Goal: Information Seeking & Learning: Learn about a topic

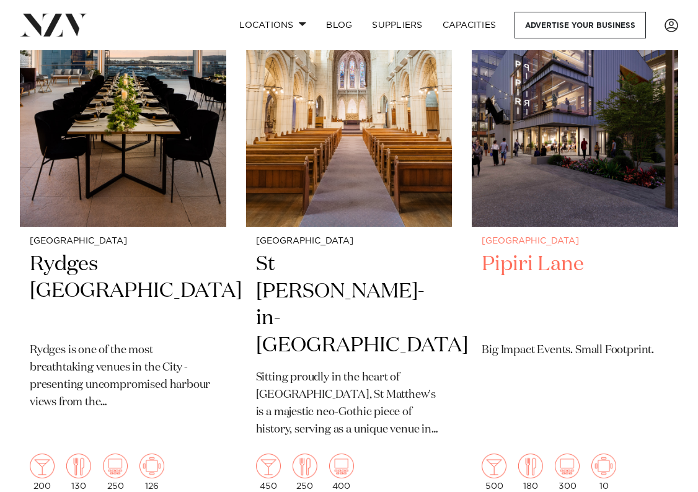
scroll to position [3098, 0]
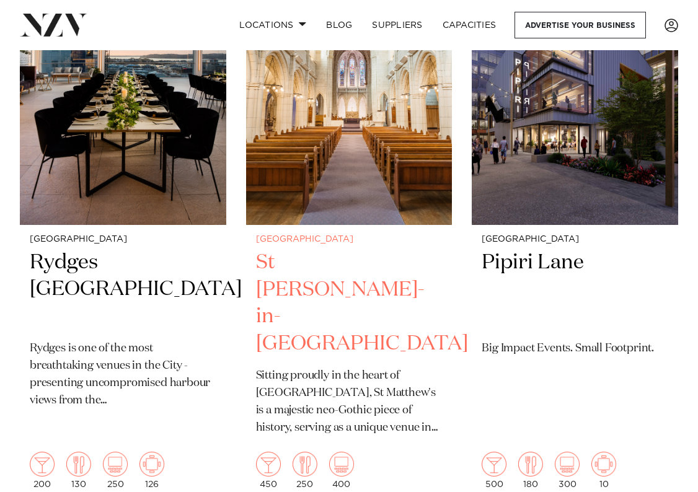
click at [386, 127] on img at bounding box center [349, 86] width 206 height 276
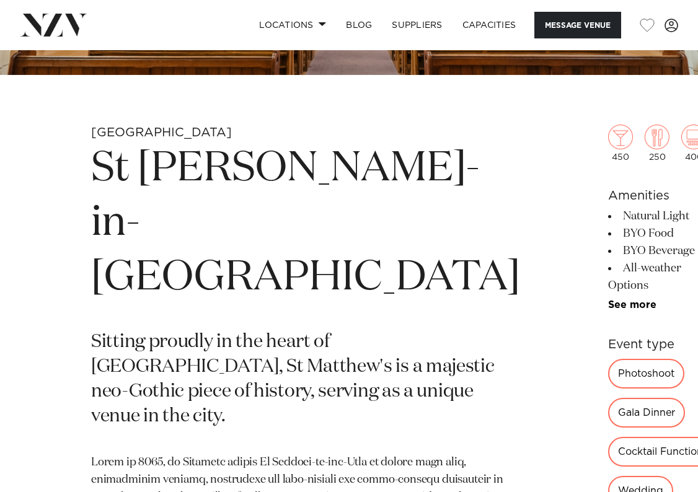
scroll to position [310, 0]
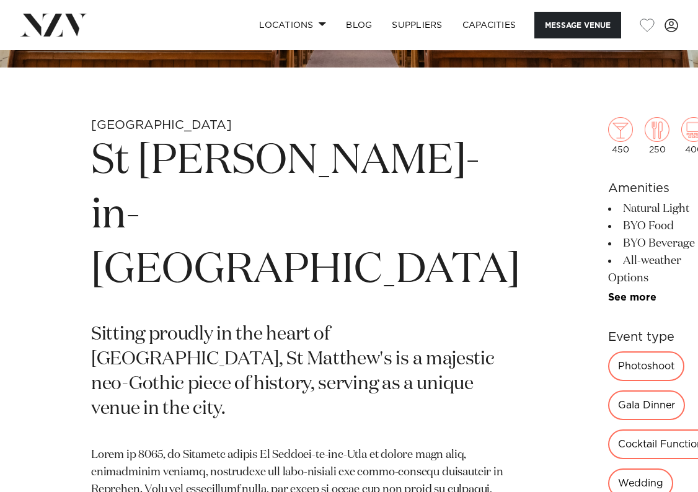
drag, startPoint x: 502, startPoint y: 247, endPoint x: 419, endPoint y: 222, distance: 87.2
click at [608, 222] on ul "Natural Light BYO Food BYO Beverage All-weather Options Dry Hire BYO Catering L…" at bounding box center [664, 251] width 113 height 103
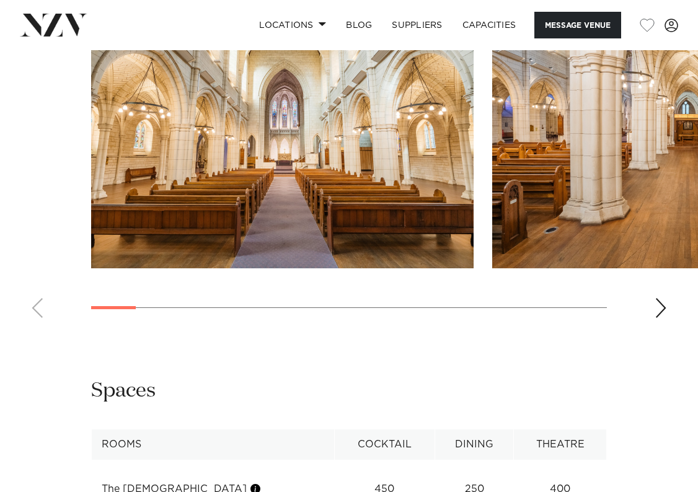
scroll to position [1239, 0]
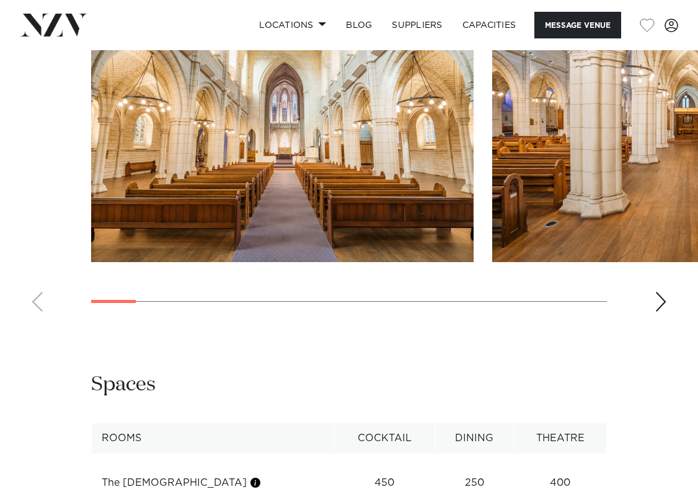
click at [656, 312] on div "Next slide" at bounding box center [660, 302] width 12 height 20
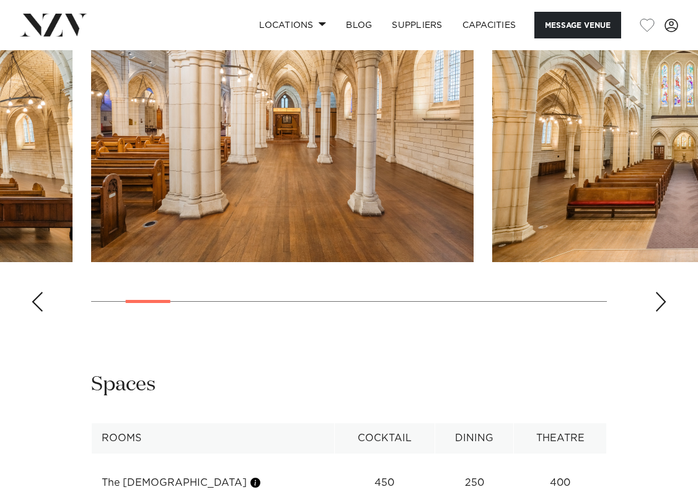
click at [656, 312] on div "Next slide" at bounding box center [660, 302] width 12 height 20
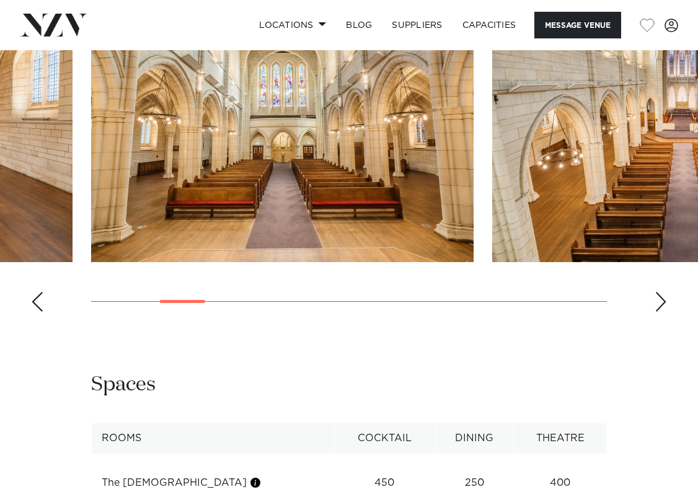
click at [654, 312] on div "Next slide" at bounding box center [660, 302] width 12 height 20
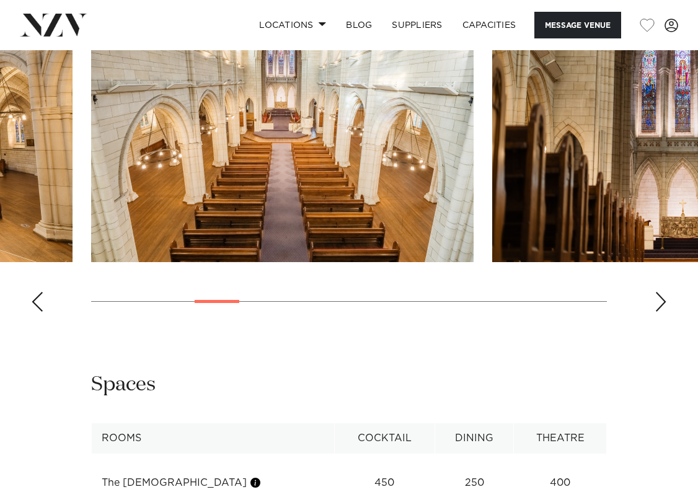
click at [657, 322] on swiper-container at bounding box center [349, 151] width 698 height 340
click at [659, 312] on div "Next slide" at bounding box center [660, 302] width 12 height 20
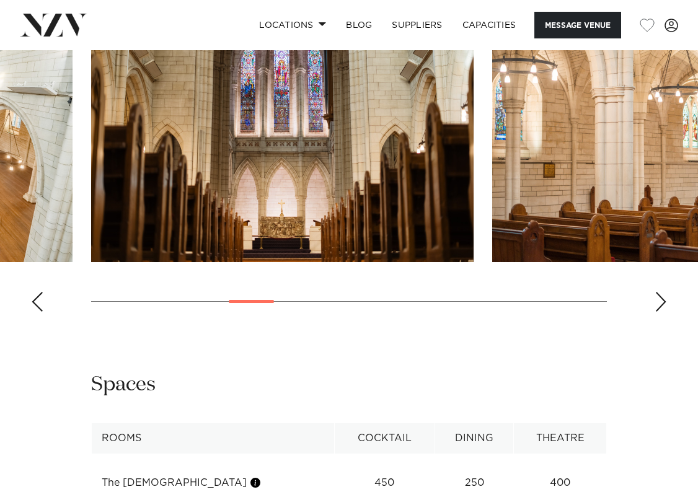
click at [659, 312] on div "Next slide" at bounding box center [660, 302] width 12 height 20
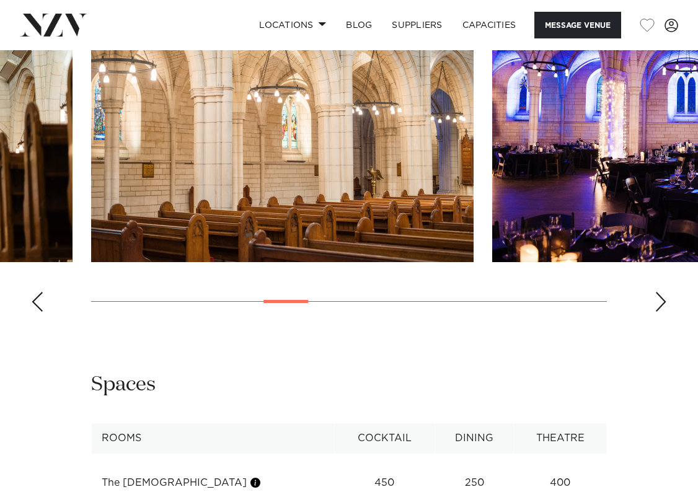
click at [659, 312] on div "Next slide" at bounding box center [660, 302] width 12 height 20
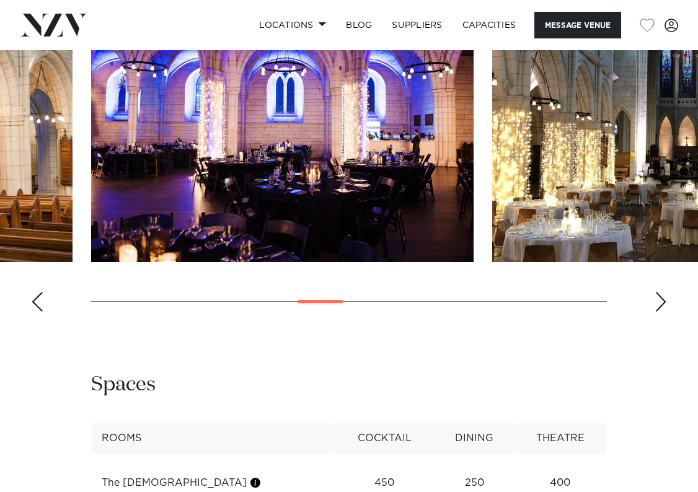
click at [660, 312] on div "Next slide" at bounding box center [660, 302] width 12 height 20
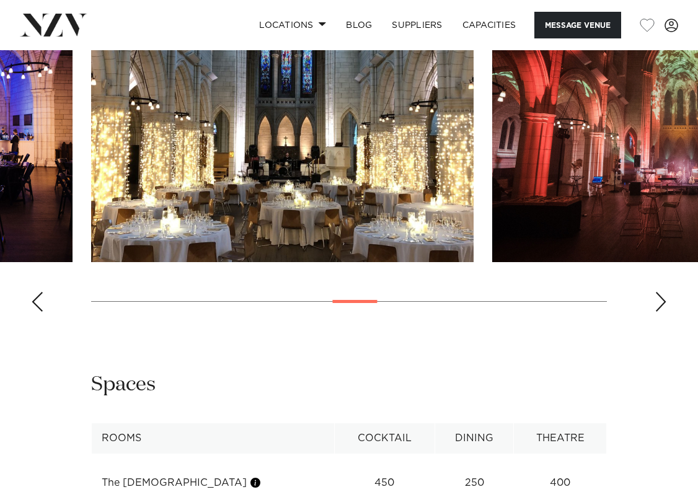
click at [660, 312] on div "Next slide" at bounding box center [660, 302] width 12 height 20
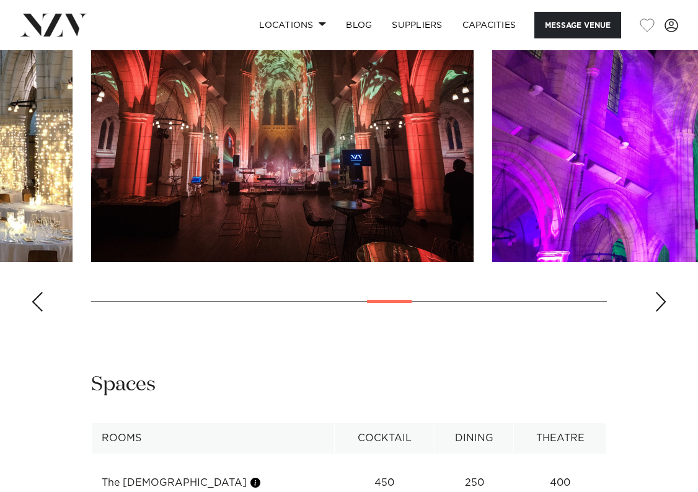
click at [660, 312] on div "Next slide" at bounding box center [660, 302] width 12 height 20
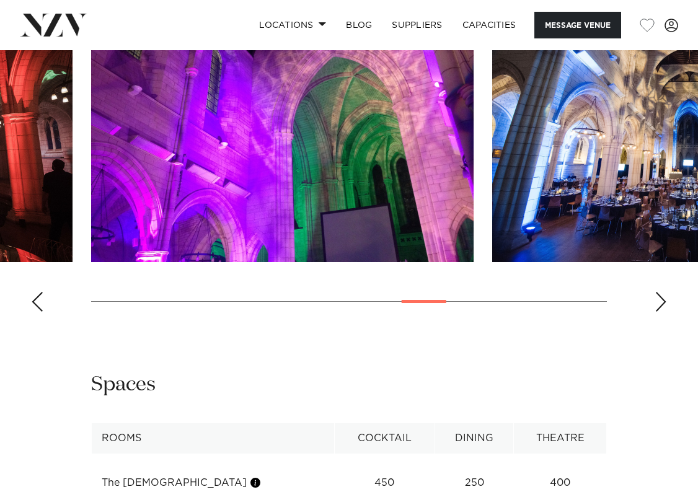
click at [660, 312] on div "Next slide" at bounding box center [660, 302] width 12 height 20
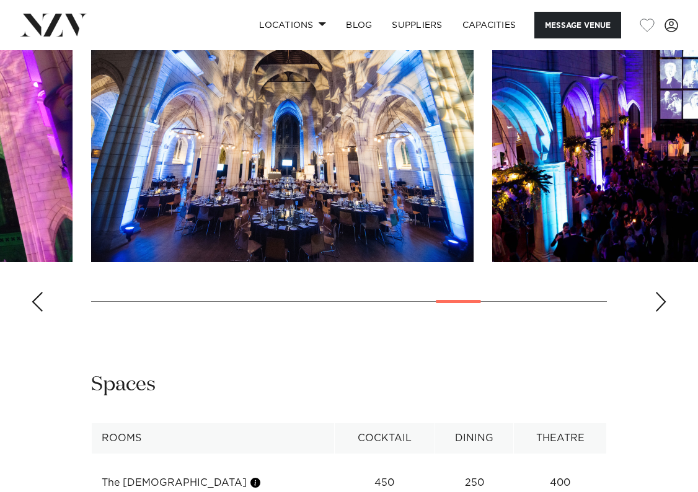
click at [660, 312] on div "Next slide" at bounding box center [660, 302] width 12 height 20
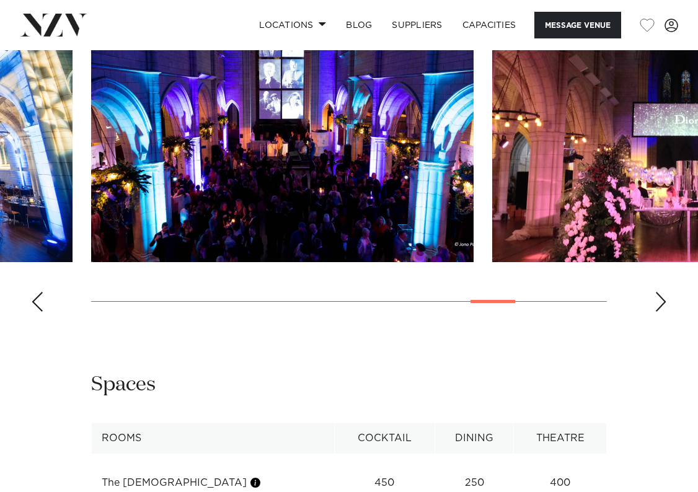
click at [660, 312] on div "Next slide" at bounding box center [660, 302] width 12 height 20
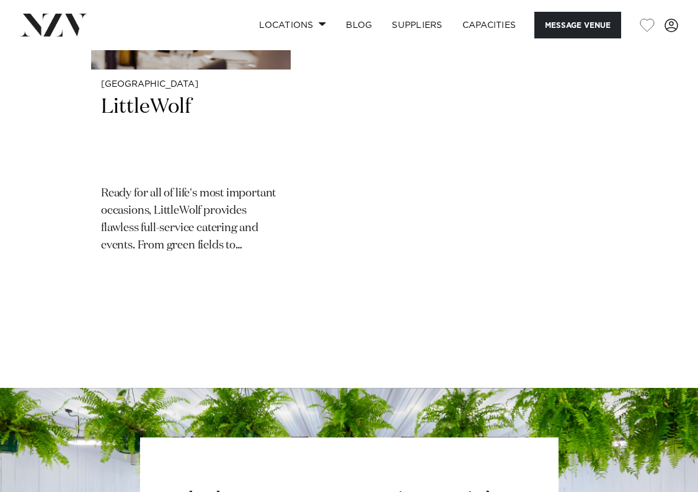
scroll to position [2231, 0]
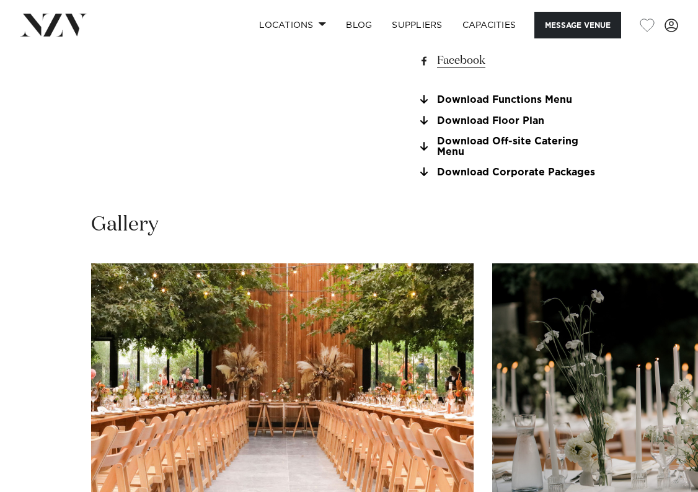
scroll to position [1115, 0]
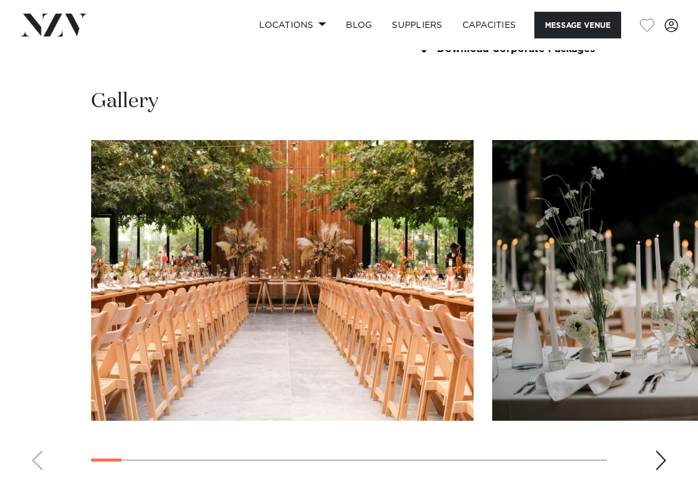
click at [664, 450] on div "Next slide" at bounding box center [660, 460] width 12 height 20
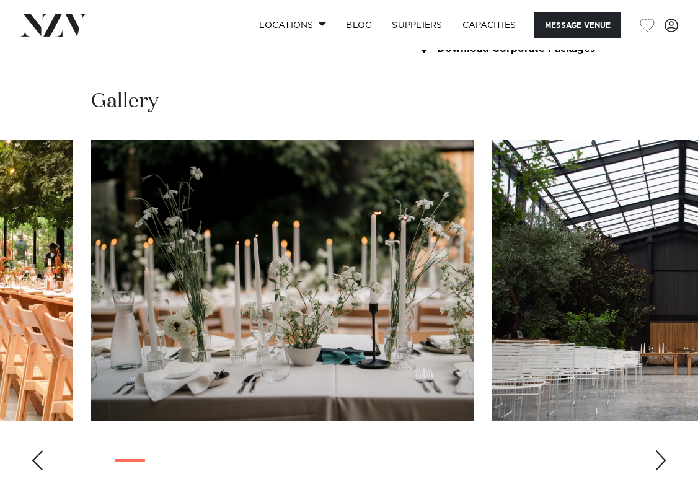
click at [665, 450] on div "Next slide" at bounding box center [660, 460] width 12 height 20
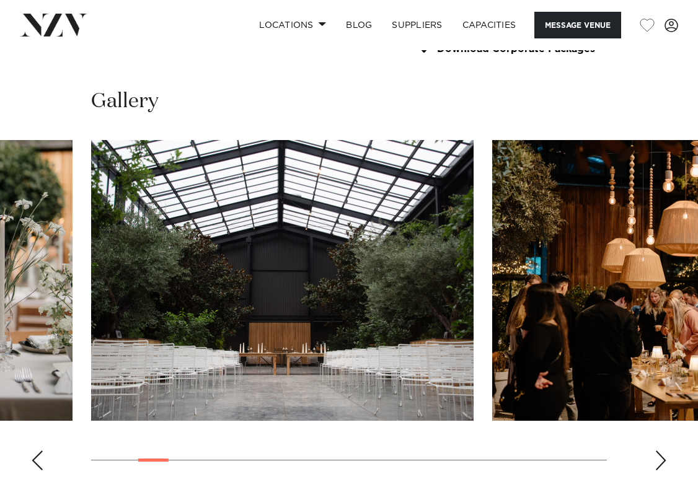
click at [665, 450] on div "Next slide" at bounding box center [660, 460] width 12 height 20
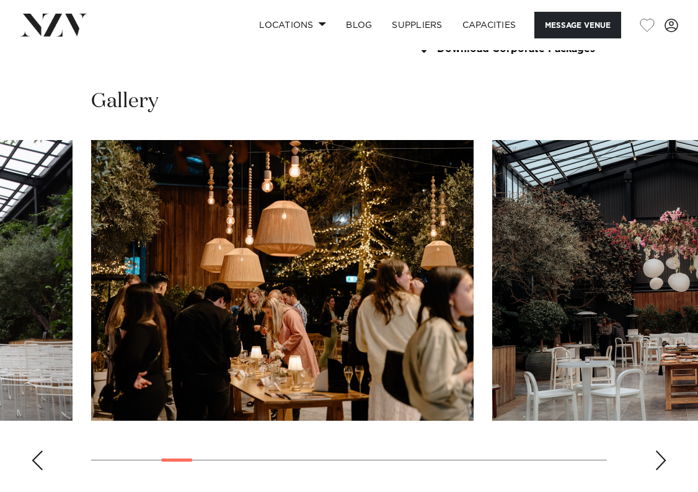
click at [665, 450] on div "Next slide" at bounding box center [660, 460] width 12 height 20
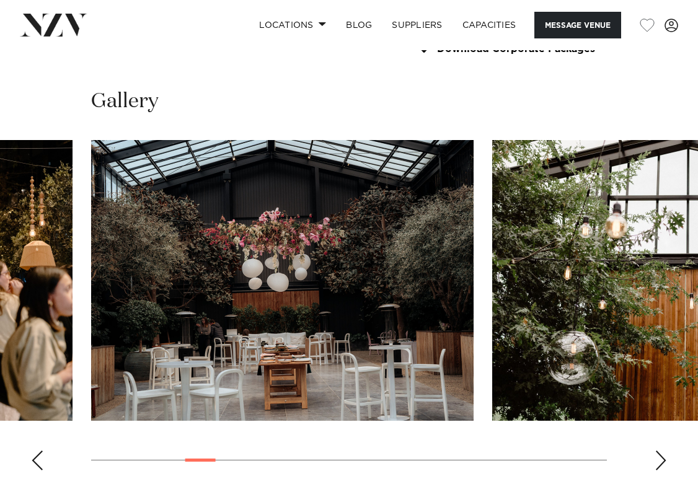
click at [665, 450] on div "Next slide" at bounding box center [660, 460] width 12 height 20
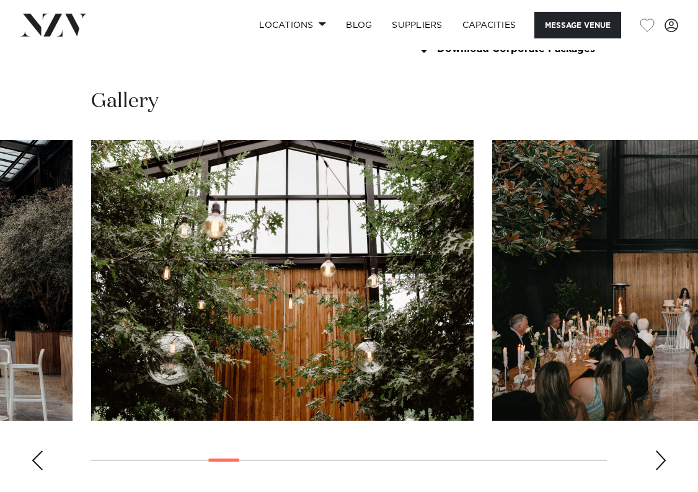
click at [665, 450] on div "Next slide" at bounding box center [660, 460] width 12 height 20
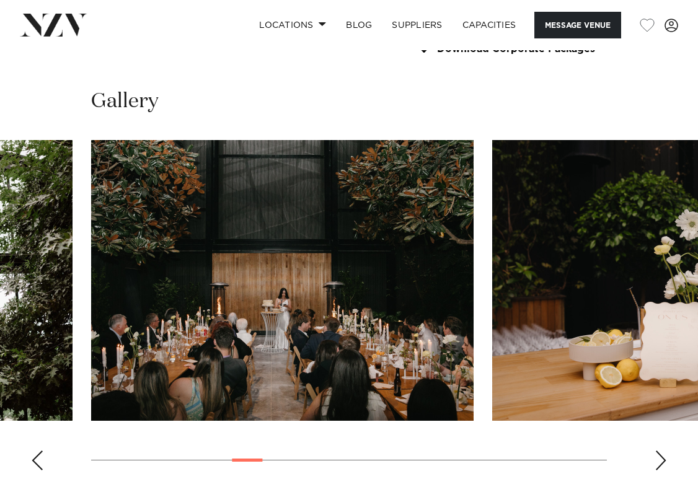
click at [665, 450] on div "Next slide" at bounding box center [660, 460] width 12 height 20
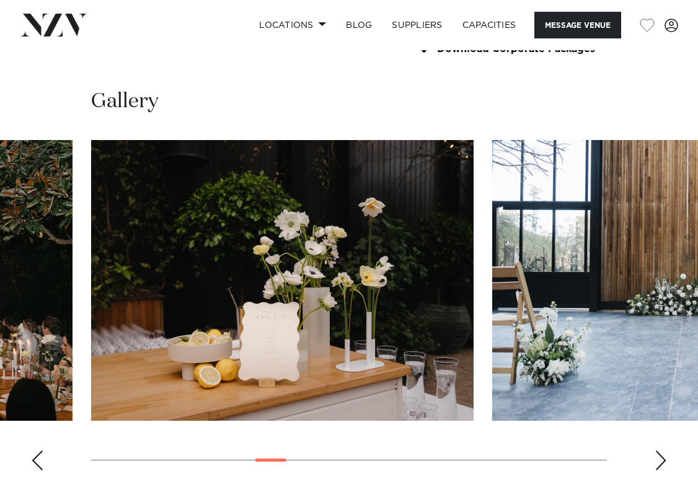
click at [665, 450] on div "Next slide" at bounding box center [660, 460] width 12 height 20
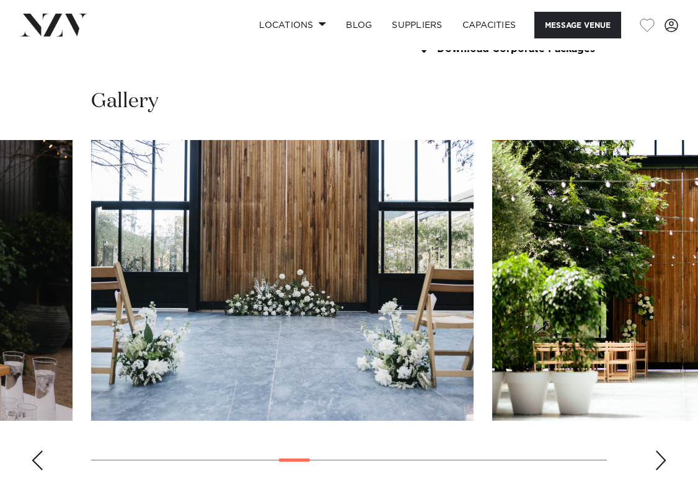
click at [665, 450] on div "Next slide" at bounding box center [660, 460] width 12 height 20
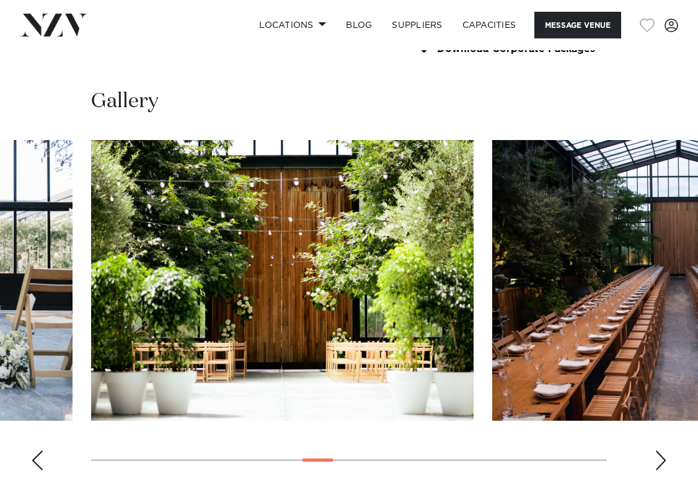
click at [665, 450] on div "Next slide" at bounding box center [660, 460] width 12 height 20
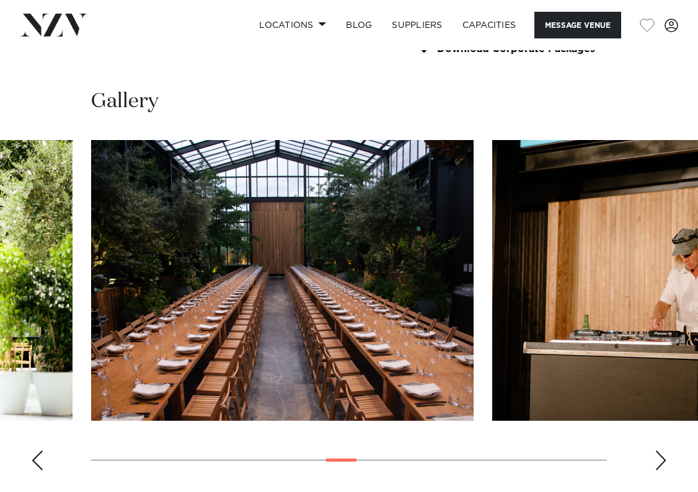
click at [665, 450] on div "Next slide" at bounding box center [660, 460] width 12 height 20
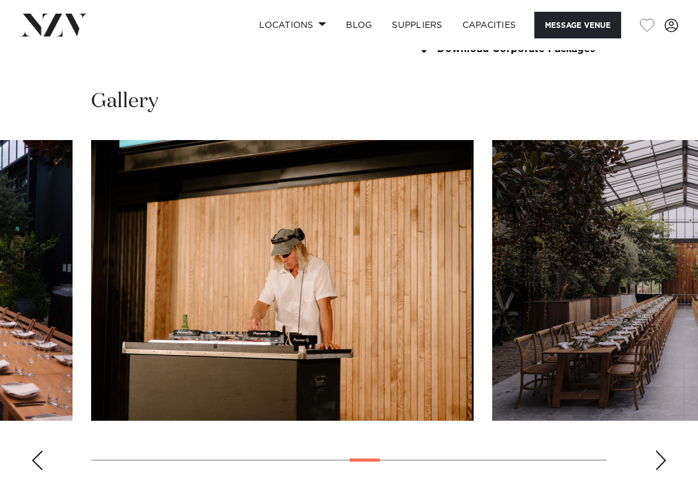
click at [665, 450] on div "Next slide" at bounding box center [660, 460] width 12 height 20
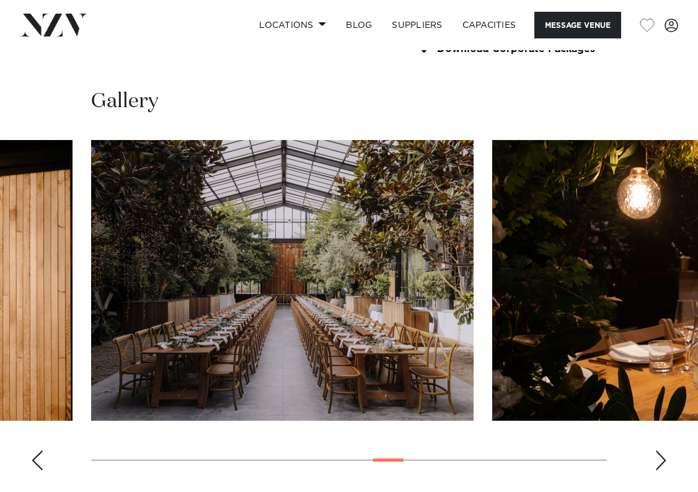
click at [665, 450] on div "Next slide" at bounding box center [660, 460] width 12 height 20
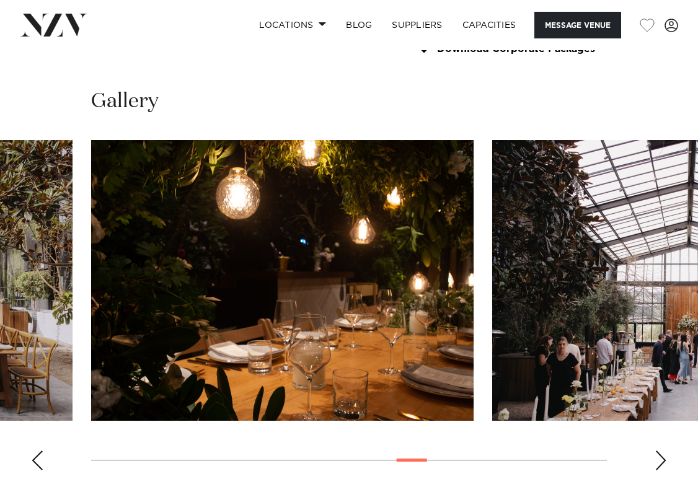
click at [665, 450] on div "Next slide" at bounding box center [660, 460] width 12 height 20
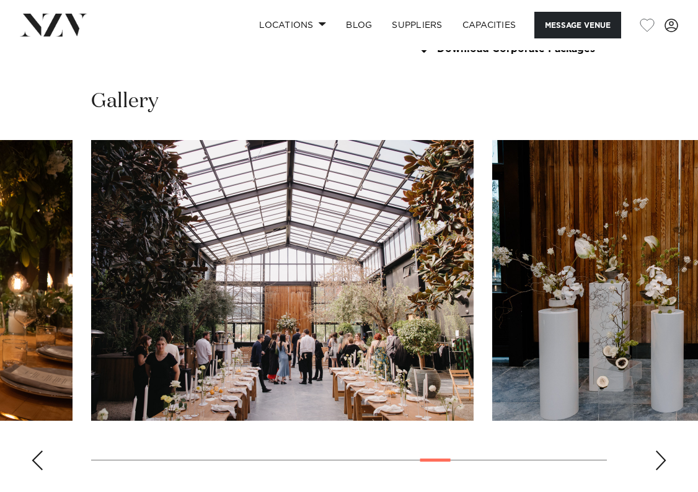
click at [665, 450] on div "Next slide" at bounding box center [660, 460] width 12 height 20
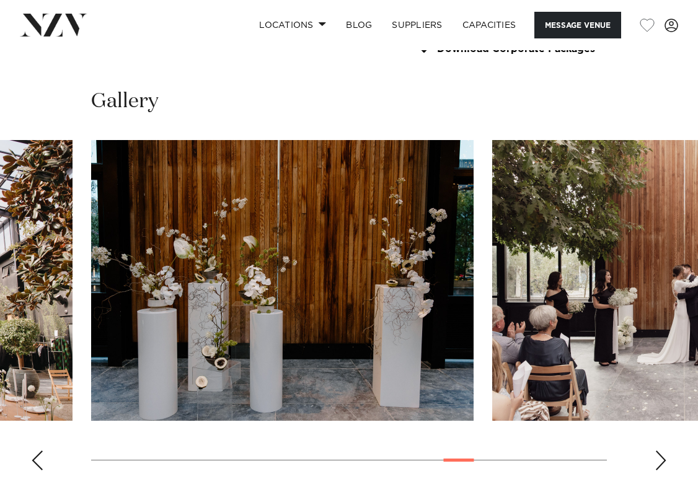
click at [665, 450] on div "Next slide" at bounding box center [660, 460] width 12 height 20
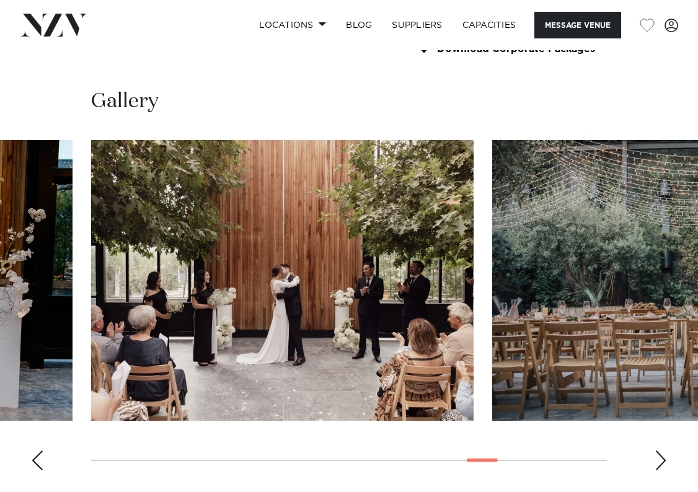
click at [665, 450] on div "Next slide" at bounding box center [660, 460] width 12 height 20
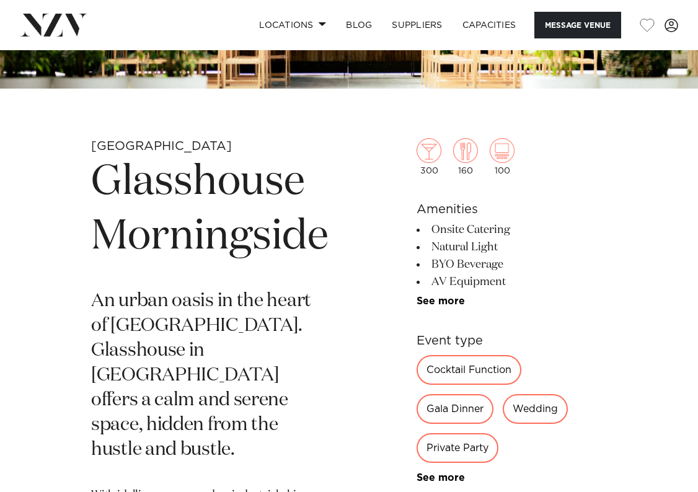
scroll to position [283, 0]
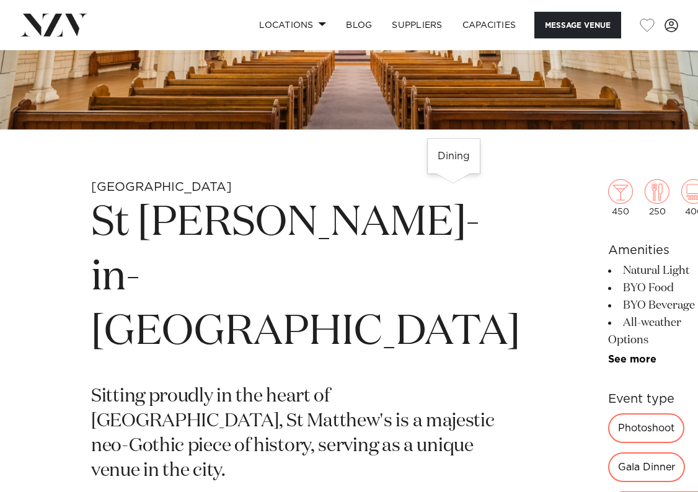
click at [644, 199] on img at bounding box center [656, 191] width 25 height 25
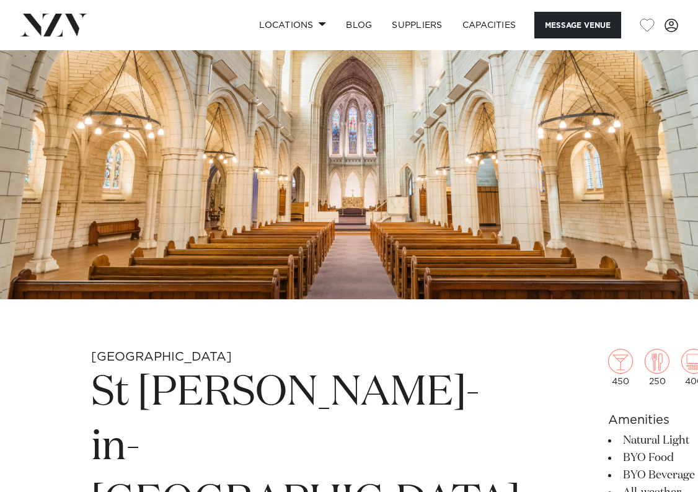
scroll to position [186, 0]
